Goal: Information Seeking & Learning: Learn about a topic

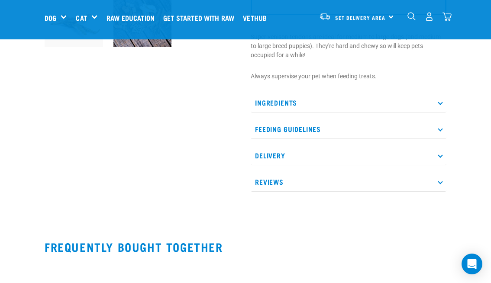
scroll to position [285, 0]
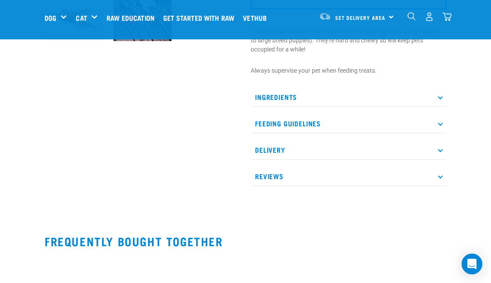
click at [437, 99] on p "Ingredients" at bounding box center [349, 96] width 196 height 19
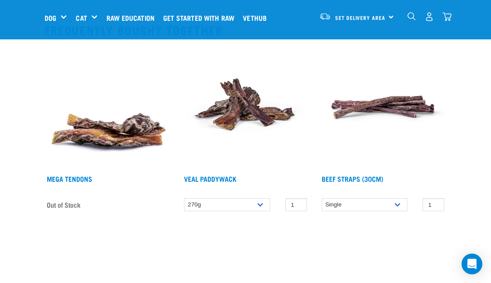
scroll to position [512, 0]
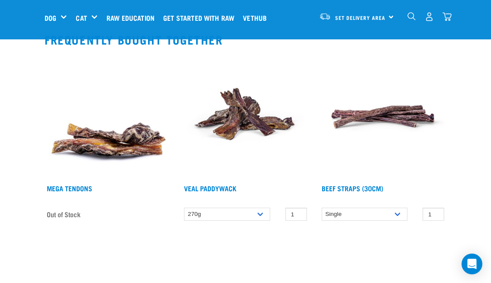
click at [245, 119] on img at bounding box center [245, 116] width 127 height 127
click at [221, 187] on link "Veal Paddywack" at bounding box center [210, 188] width 52 height 4
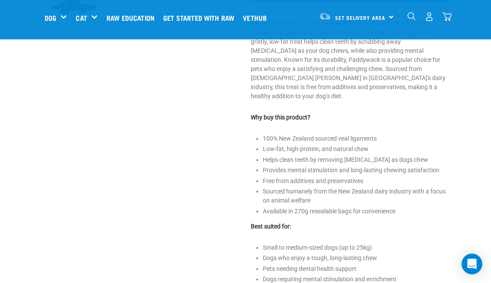
scroll to position [295, 0]
